Goal: Transaction & Acquisition: Purchase product/service

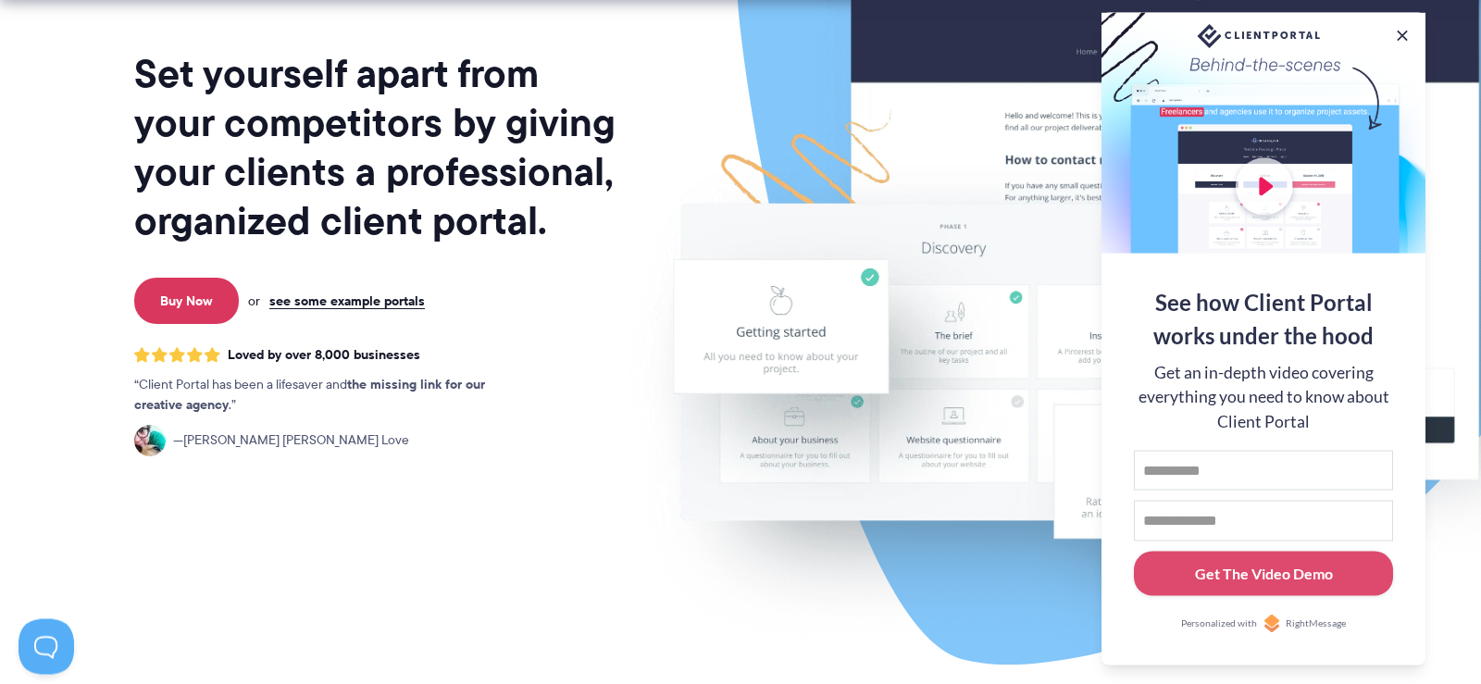
scroll to position [472, 0]
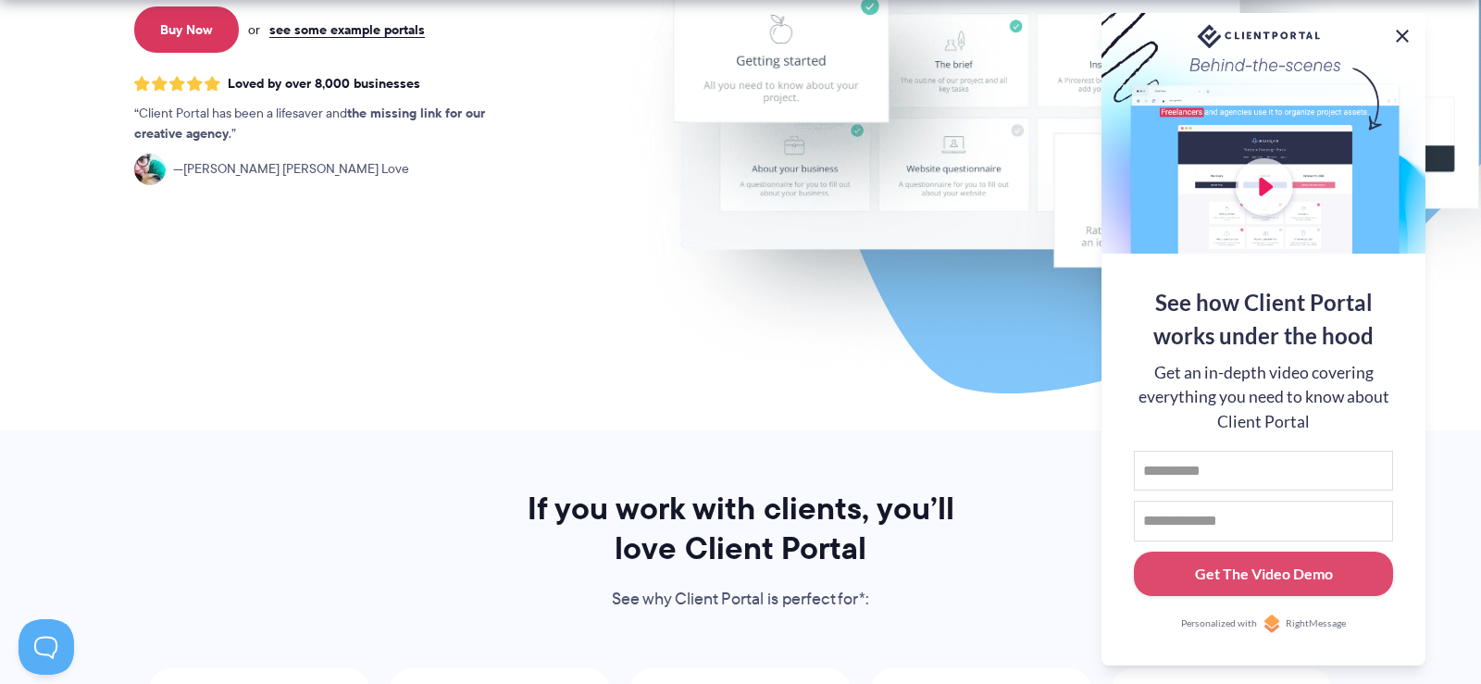
click at [1399, 32] on button at bounding box center [1402, 36] width 22 height 22
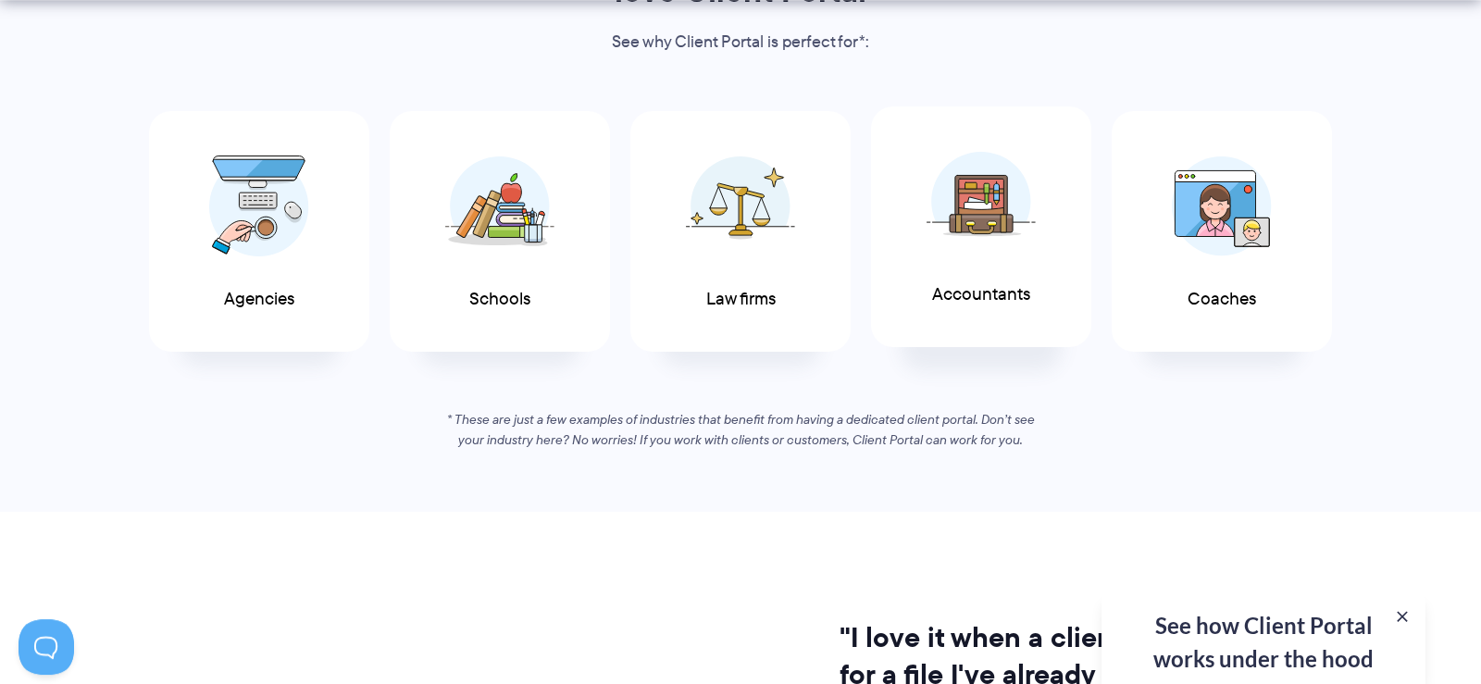
scroll to position [1038, 0]
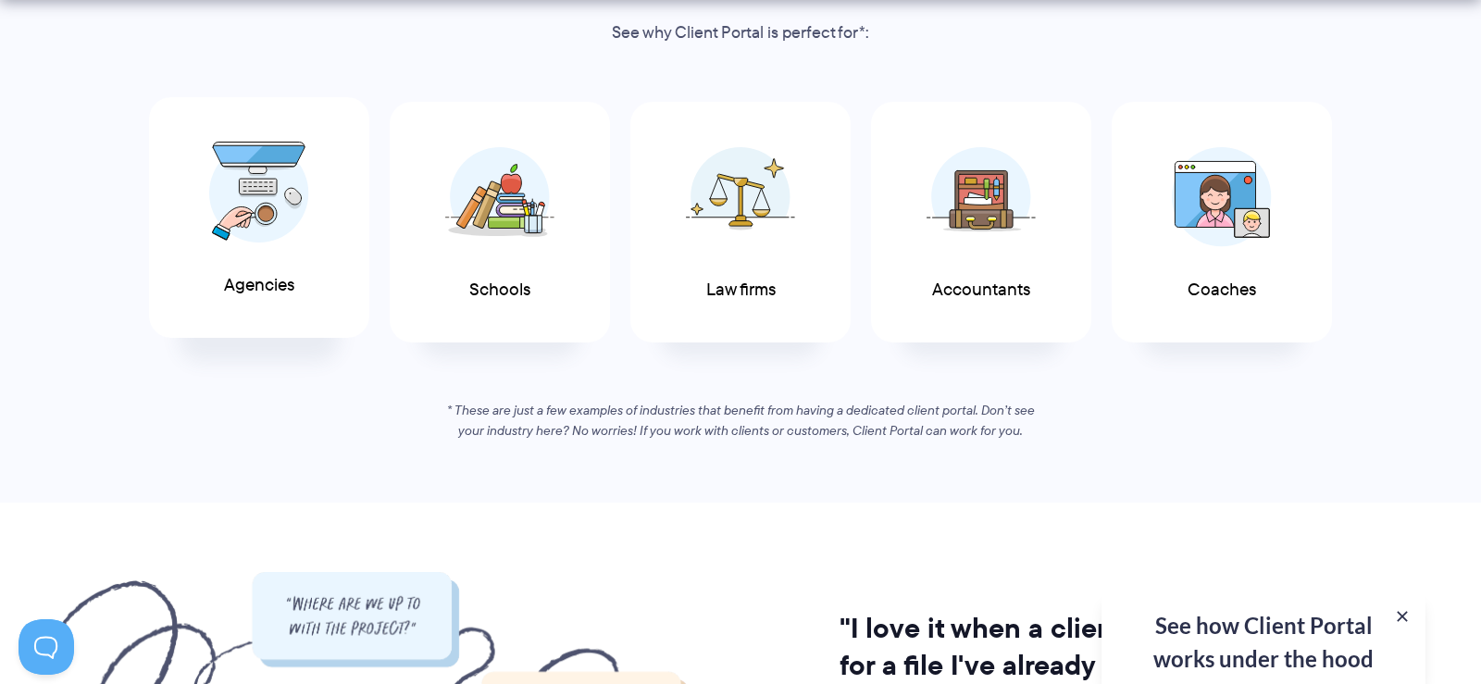
click at [296, 235] on img at bounding box center [259, 193] width 100 height 102
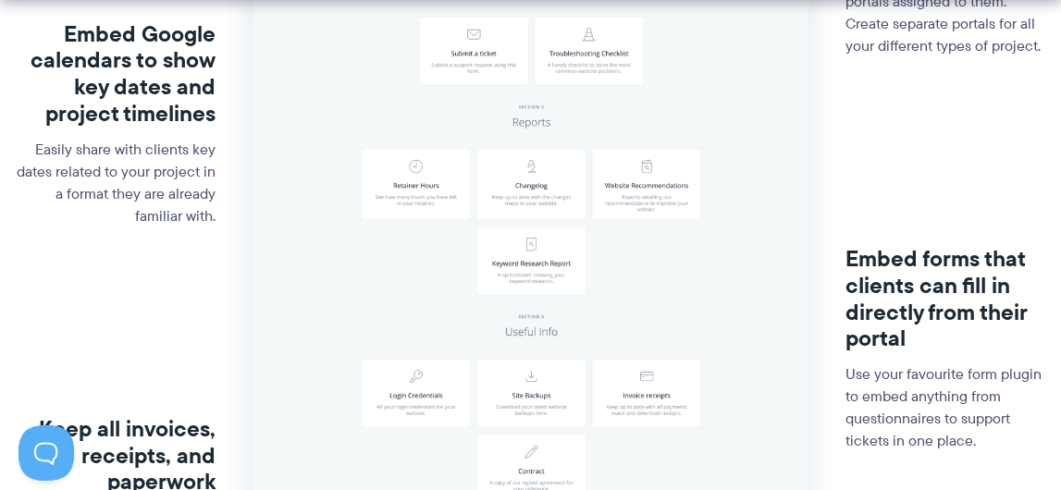
scroll to position [671, 0]
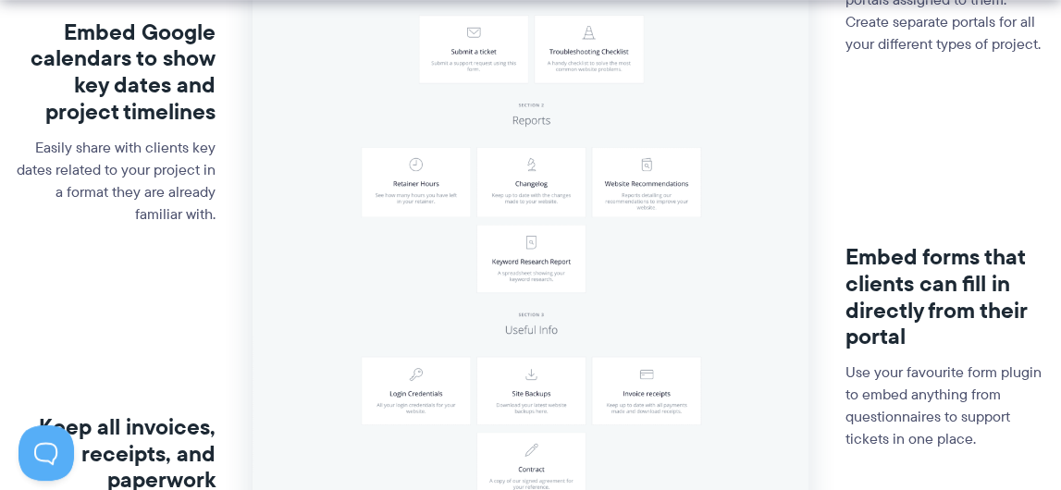
click at [406, 187] on img at bounding box center [531, 101] width 556 height 1095
drag, startPoint x: 394, startPoint y: 148, endPoint x: 448, endPoint y: 176, distance: 60.4
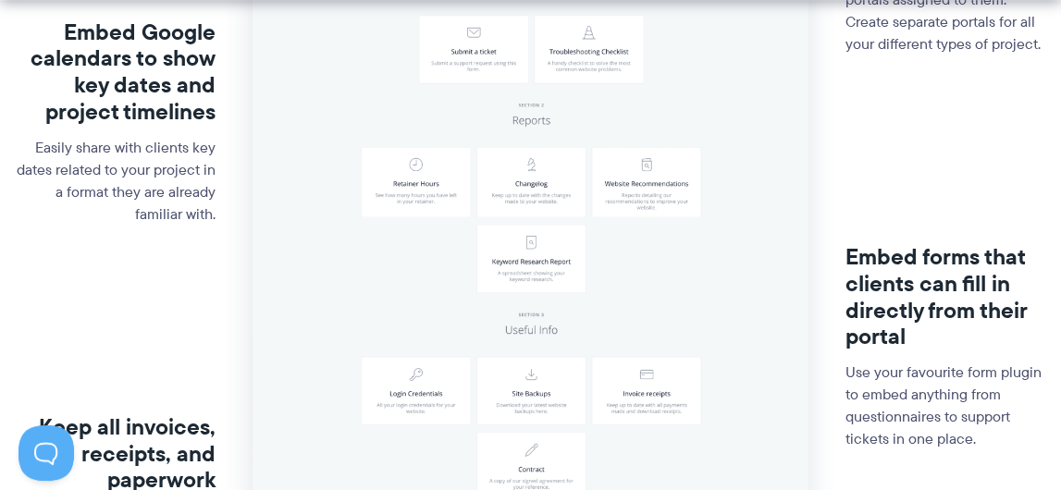
click at [442, 213] on img at bounding box center [531, 101] width 556 height 1095
click at [416, 209] on img at bounding box center [531, 101] width 556 height 1095
drag, startPoint x: 521, startPoint y: 238, endPoint x: 513, endPoint y: 259, distance: 22.9
click at [513, 259] on img at bounding box center [531, 101] width 556 height 1095
click at [412, 405] on img at bounding box center [531, 101] width 556 height 1095
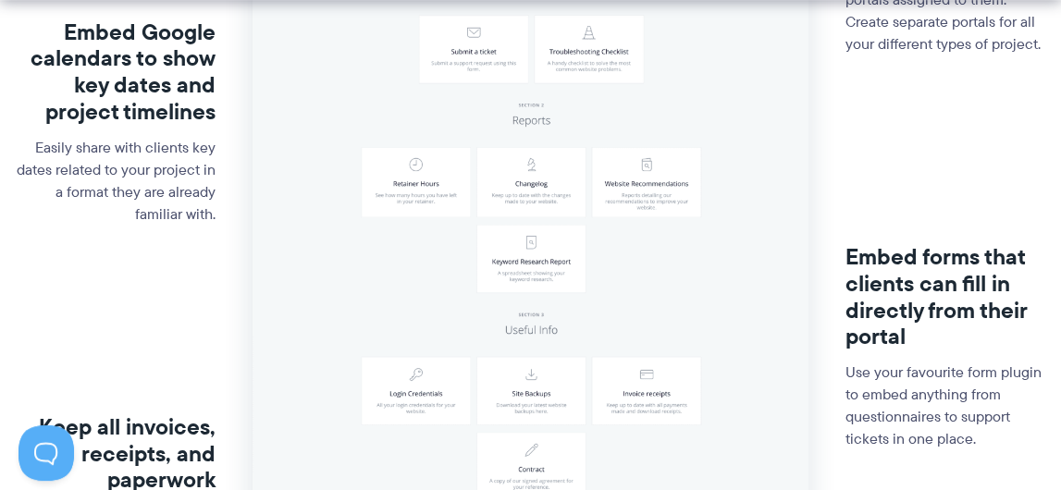
click at [547, 389] on img at bounding box center [531, 101] width 556 height 1095
click at [629, 382] on img at bounding box center [531, 101] width 556 height 1095
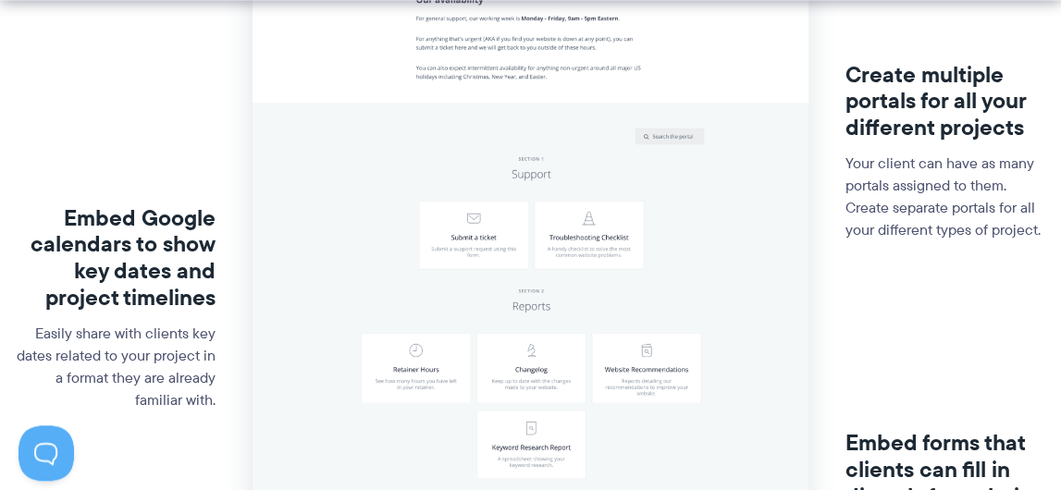
scroll to position [571, 0]
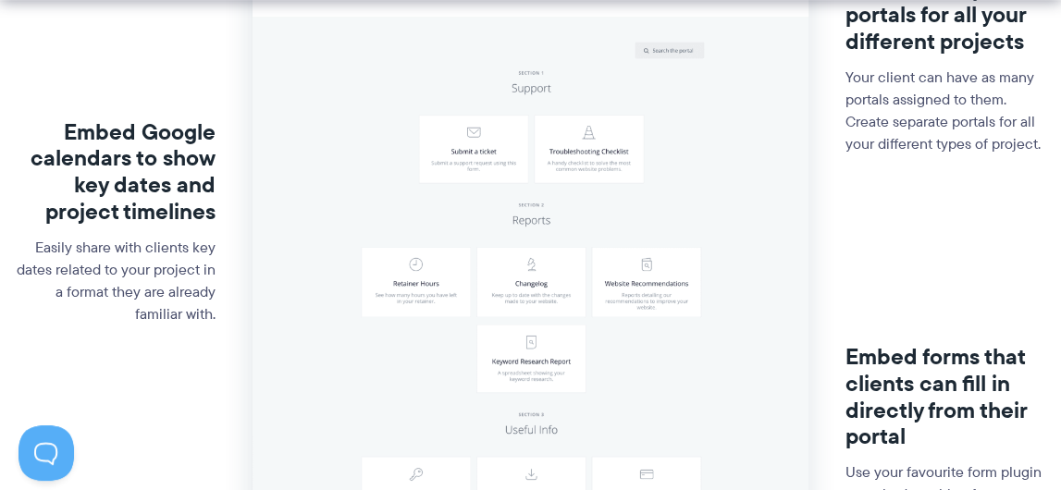
click at [438, 282] on img at bounding box center [531, 201] width 556 height 1095
click at [564, 291] on img at bounding box center [531, 201] width 556 height 1095
click at [544, 302] on img at bounding box center [531, 201] width 556 height 1095
click at [646, 293] on img at bounding box center [531, 201] width 556 height 1095
click at [531, 362] on img at bounding box center [531, 201] width 556 height 1095
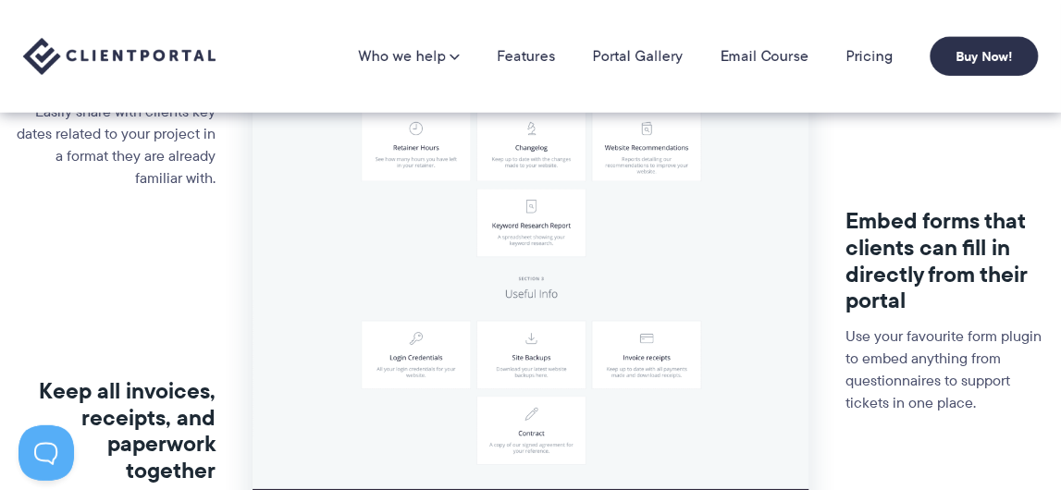
scroll to position [671, 0]
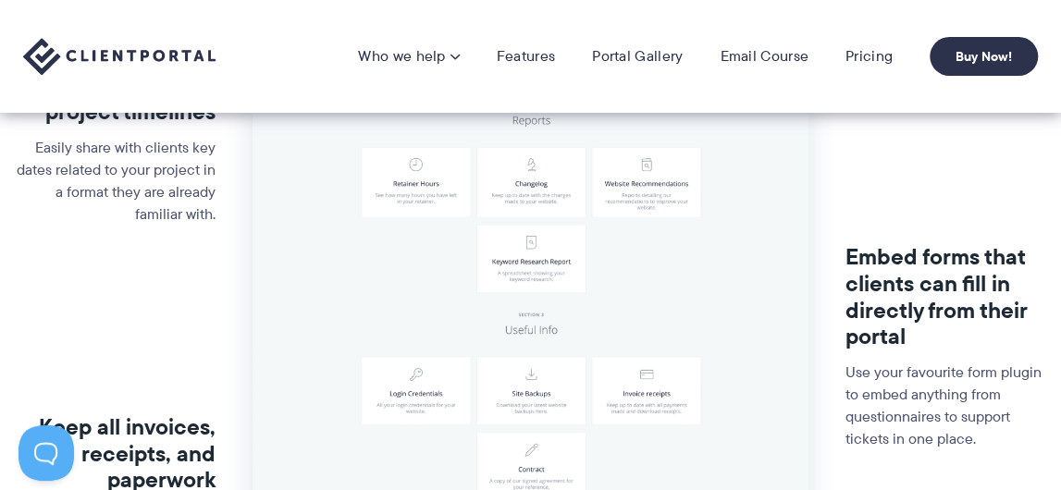
click at [142, 268] on div "Embed Google calendars to show key dates and project timelines Easily share wit…" at bounding box center [115, 135] width 202 height 395
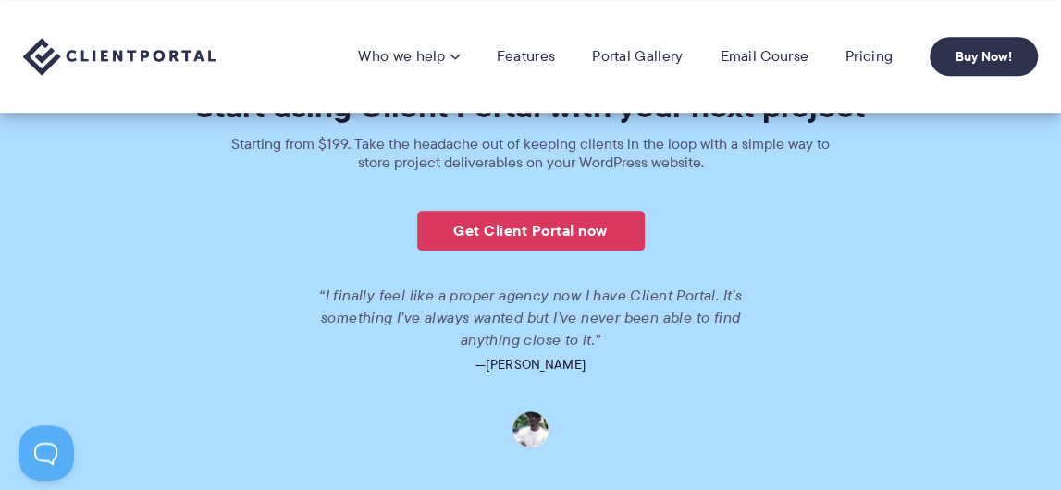
scroll to position [4053, 0]
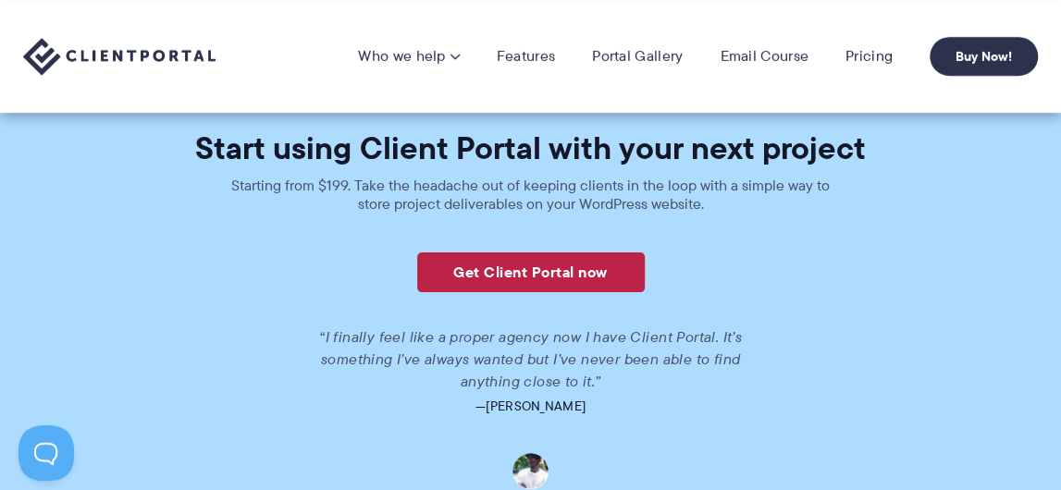
click at [538, 267] on link "Get Client Portal now" at bounding box center [531, 273] width 228 height 40
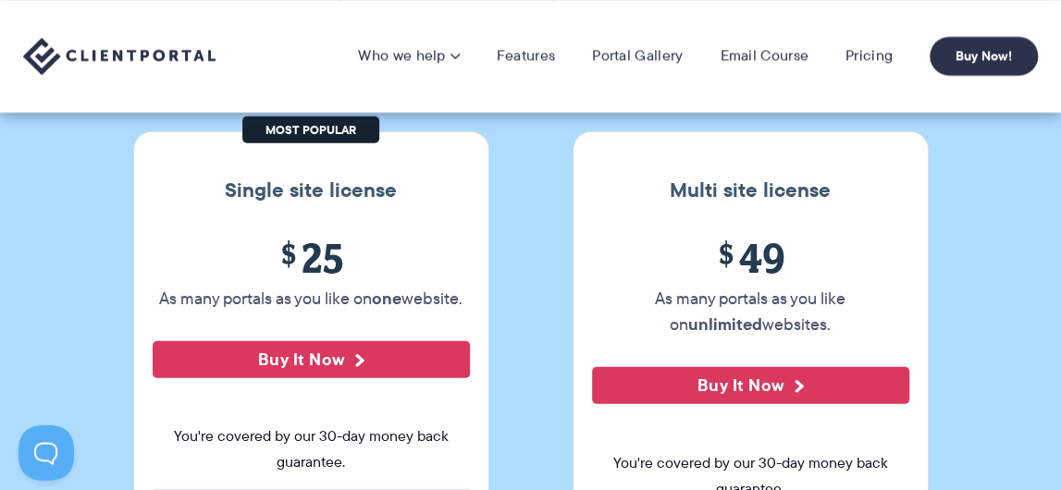
scroll to position [199, 0]
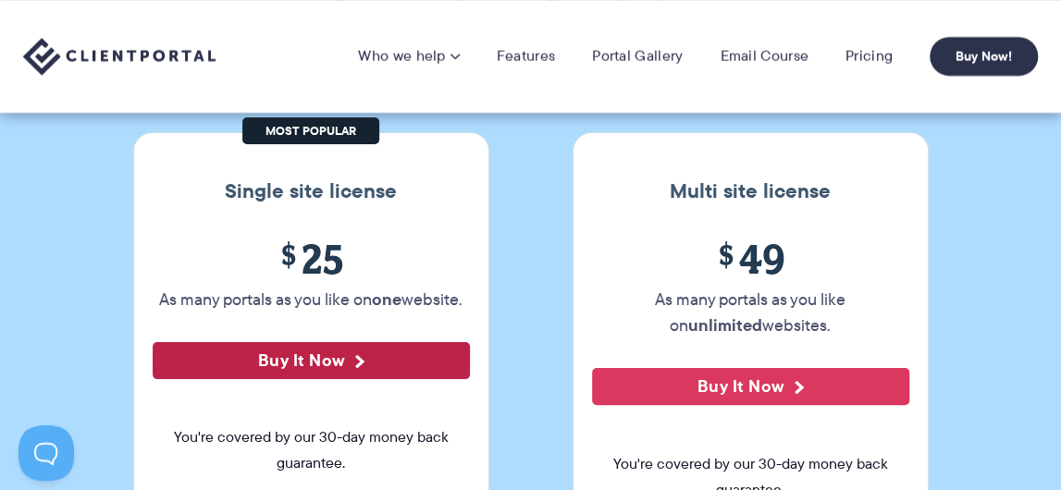
click at [307, 357] on button "Buy It Now" at bounding box center [311, 360] width 317 height 37
